Goal: Information Seeking & Learning: Check status

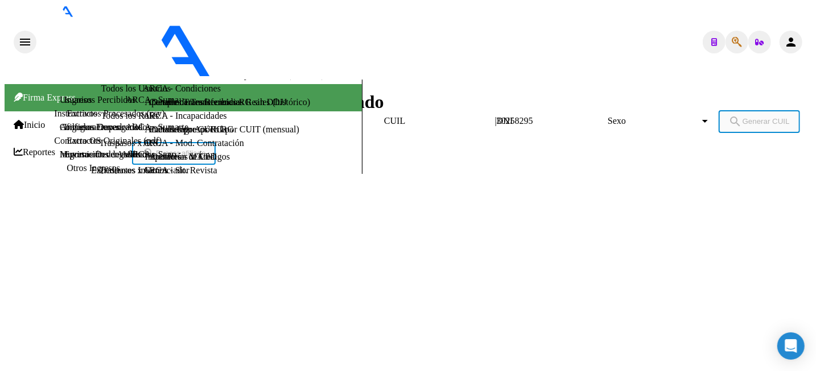
type input "30258295"
click at [607, 116] on span "Sexo" at bounding box center [653, 121] width 92 height 10
drag, startPoint x: 492, startPoint y: 111, endPoint x: 537, endPoint y: 110, distance: 44.9
click at [492, 197] on span "Masculino" at bounding box center [408, 210] width 806 height 26
click at [729, 117] on span "search Generar CUIL" at bounding box center [759, 121] width 61 height 9
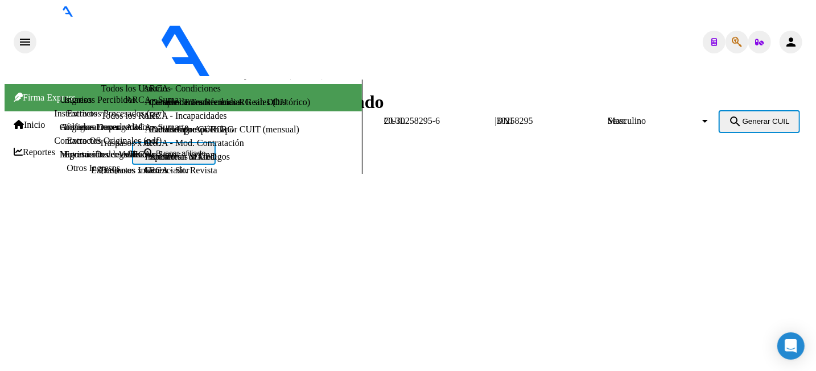
click at [216, 142] on button "search Buscar afiliado" at bounding box center [174, 153] width 84 height 23
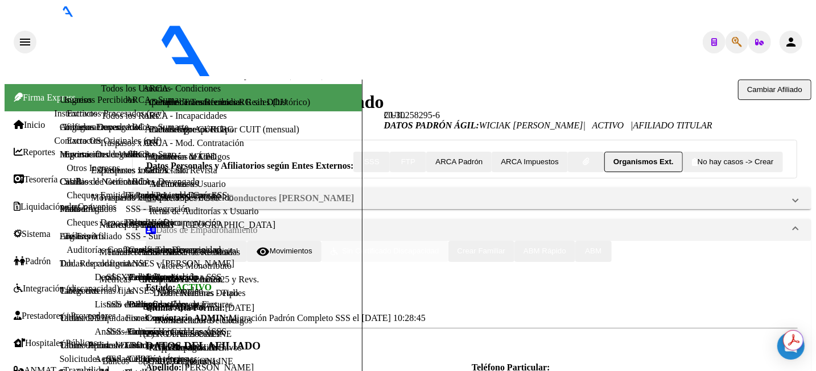
scroll to position [719, 0]
click at [815, 149] on div at bounding box center [818, 114] width 3 height 69
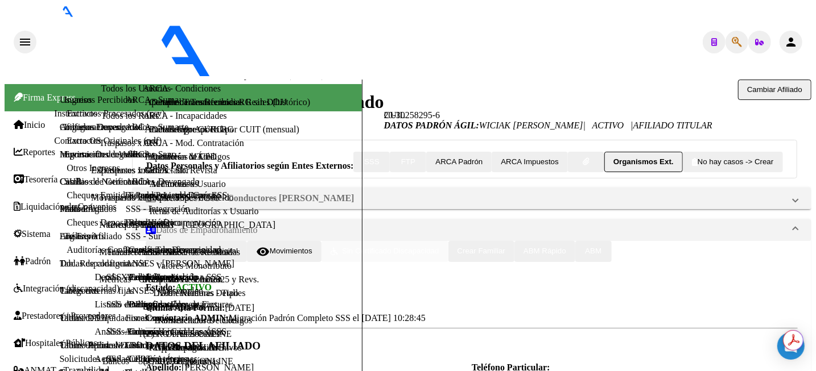
click at [195, 371] on span "CUIL: 20302582956" at bounding box center [184, 378] width 76 height 10
copy span "20302582956"
drag, startPoint x: 222, startPoint y: 288, endPoint x: 162, endPoint y: 289, distance: 60.3
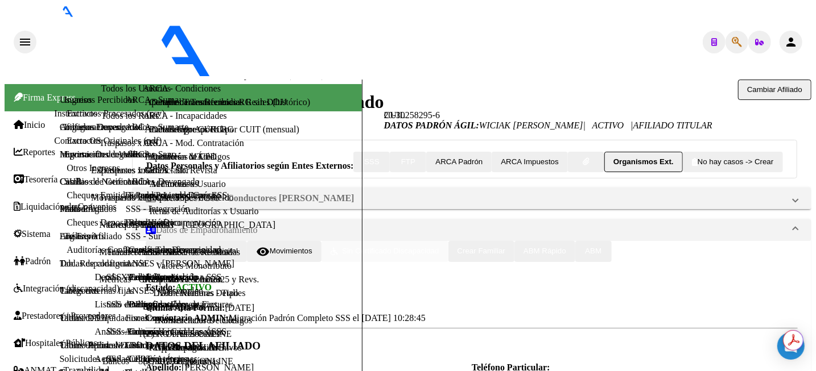
copy span "20549437452"
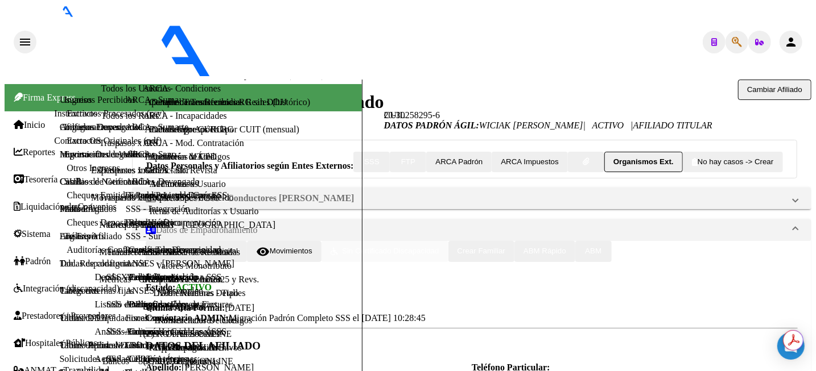
scroll to position [0, 0]
click at [747, 85] on span "Cambiar Afiliado" at bounding box center [774, 89] width 55 height 9
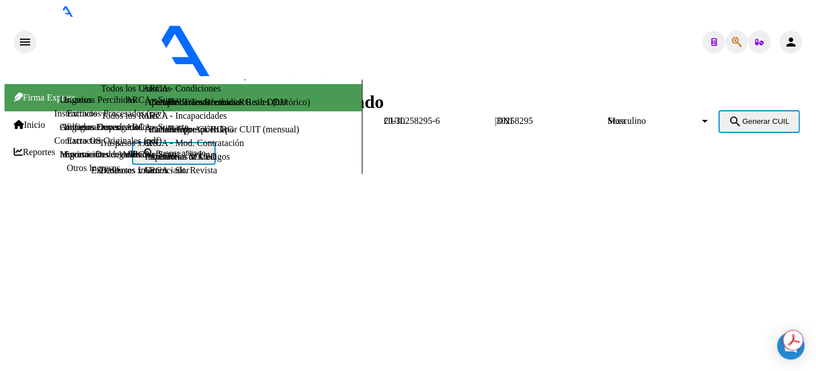
click at [384, 116] on input "20-30258295-6" at bounding box center [435, 121] width 102 height 10
paste input "7-46827597-5"
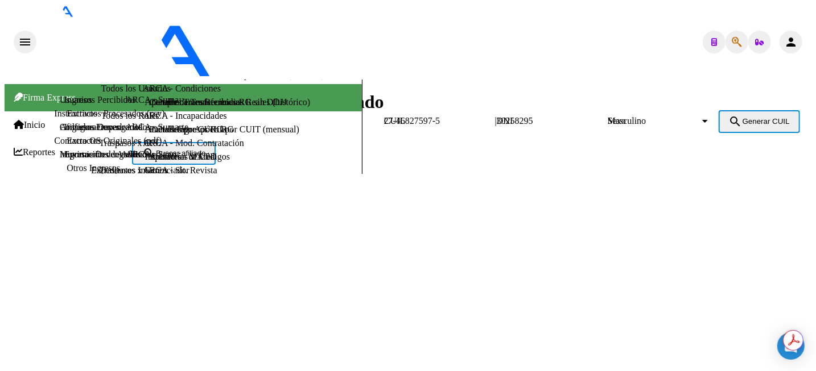
type input "27-46827597-5"
click at [205, 149] on span "search Buscar afiliado" at bounding box center [173, 153] width 63 height 9
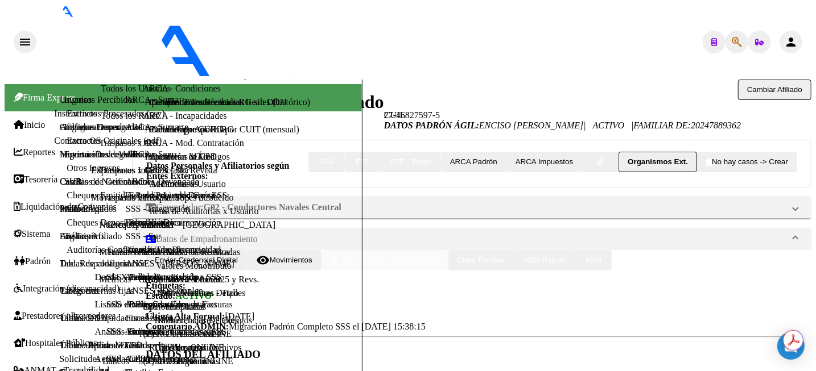
scroll to position [569, 0]
type textarea "27456221063"
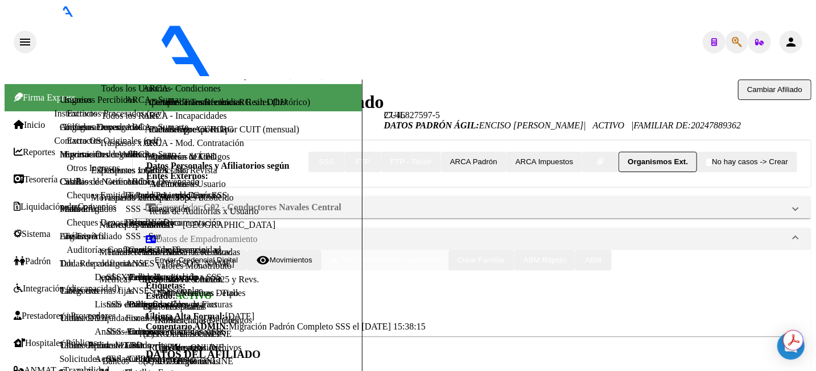
click at [747, 85] on span "Cambiar Afiliado" at bounding box center [774, 89] width 55 height 9
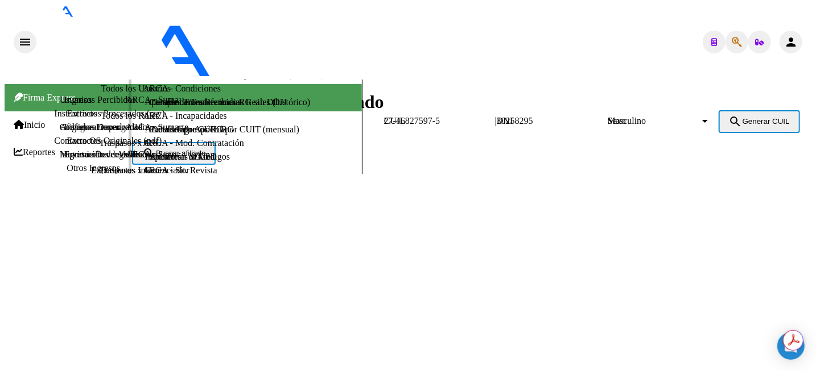
drag, startPoint x: 216, startPoint y: 110, endPoint x: 34, endPoint y: 108, distance: 182.0
click at [34, 108] on mat-sidenav-container "Firma Express Inicio Instructivos Contacto OS Reportes Tablero de Control Ingre…" at bounding box center [408, 127] width 806 height 94
paste input "0-20633486-0"
type input "20-20633486-0"
click at [205, 149] on span "search Buscar afiliado" at bounding box center [173, 153] width 63 height 9
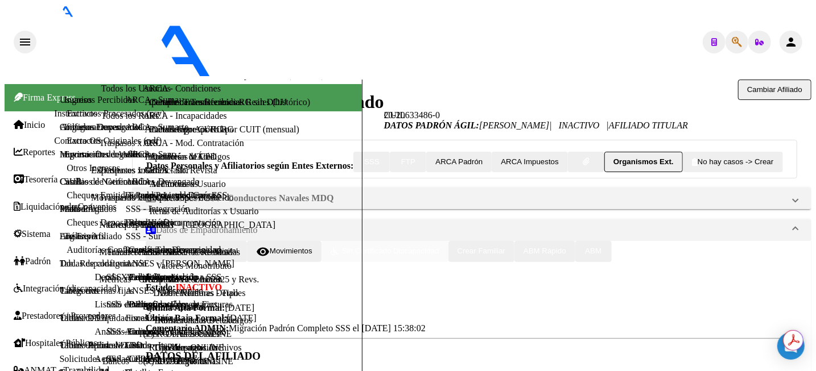
scroll to position [624, 0]
click at [815, 153] on div at bounding box center [818, 116] width 3 height 73
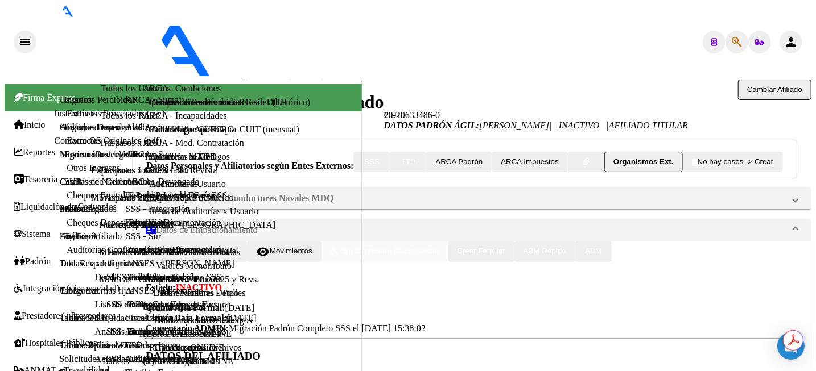
drag, startPoint x: 223, startPoint y: 186, endPoint x: 165, endPoint y: 188, distance: 58.1
copy span "27171796003"
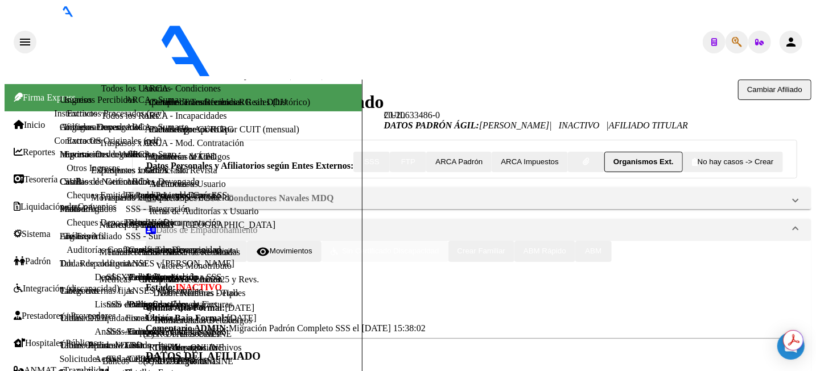
copy span "27171796003"
type textarea "27171796003"
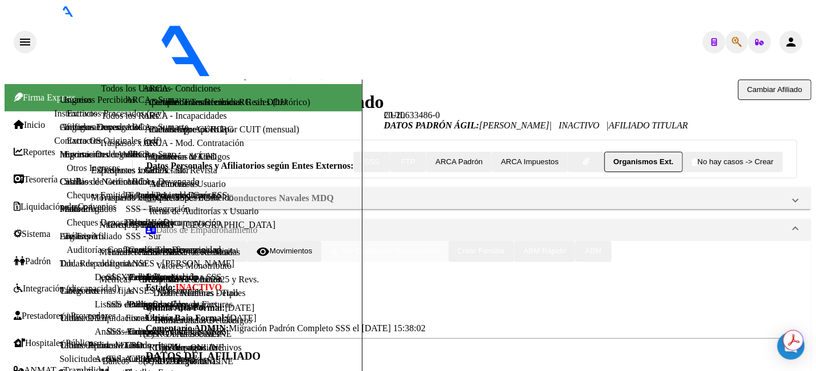
scroll to position [427, 0]
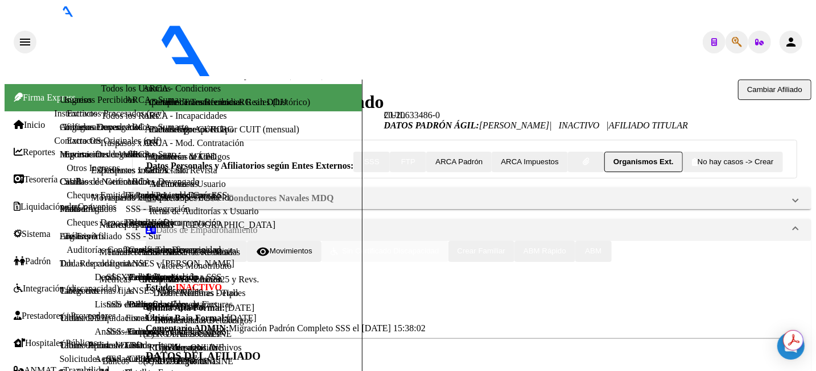
copy span "20206334860"
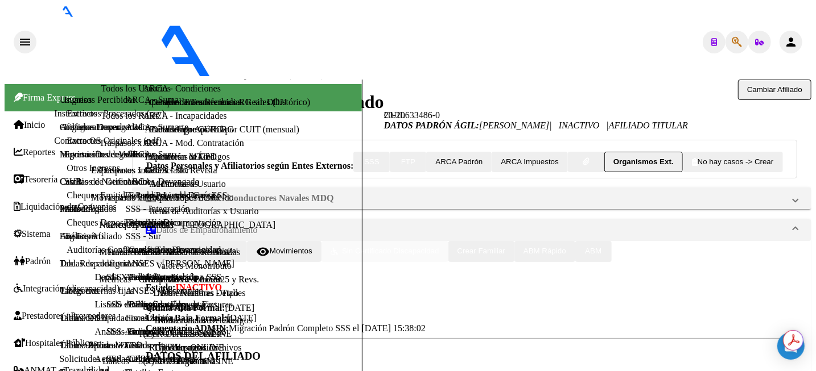
scroll to position [427, 0]
